Goal: Find specific page/section: Find specific page/section

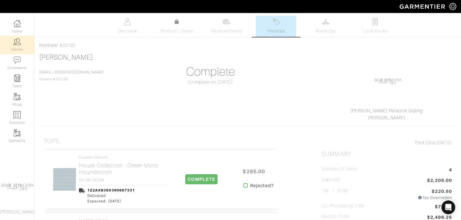
click at [20, 46] on link "Clients" at bounding box center [17, 45] width 34 height 18
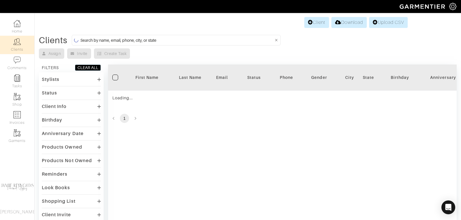
click at [126, 43] on input at bounding box center [176, 40] width 193 height 7
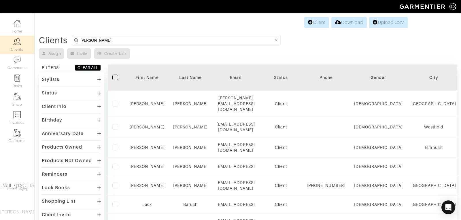
type input "[PERSON_NAME]"
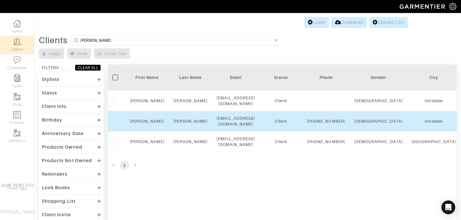
click at [145, 123] on div "[PERSON_NAME]" at bounding box center [147, 121] width 35 height 6
click at [145, 118] on div "[PERSON_NAME]" at bounding box center [147, 121] width 35 height 6
click at [147, 120] on link "[PERSON_NAME]" at bounding box center [147, 121] width 35 height 5
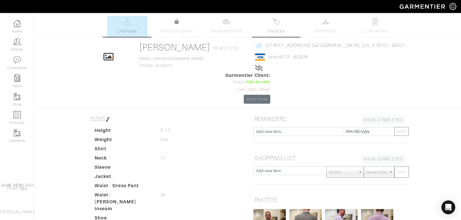
click at [277, 28] on span "Invoices" at bounding box center [276, 31] width 18 height 7
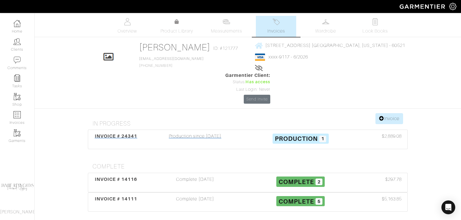
click at [108, 133] on span "INVOICE # 24341" at bounding box center [116, 135] width 43 height 5
